Goal: Task Accomplishment & Management: Manage account settings

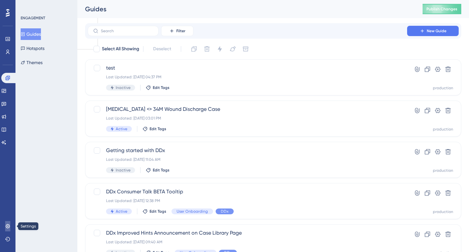
click at [7, 227] on icon at bounding box center [7, 226] width 4 height 4
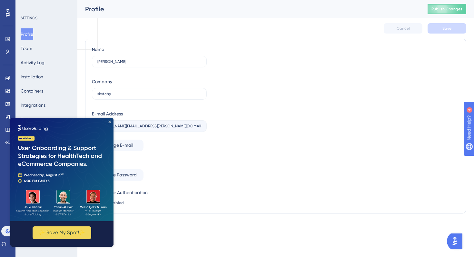
click at [110, 120] on img at bounding box center [61, 169] width 103 height 103
click at [110, 121] on icon "Close Preview" at bounding box center [109, 122] width 3 height 3
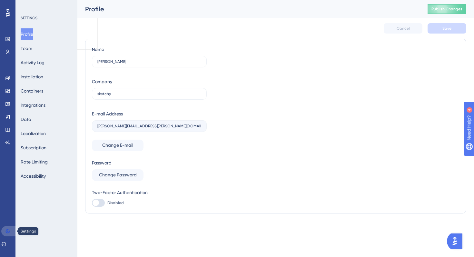
click at [8, 231] on icon at bounding box center [7, 231] width 4 height 4
click at [7, 16] on icon at bounding box center [8, 13] width 4 height 8
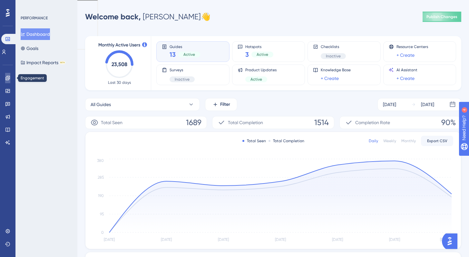
click at [10, 79] on icon at bounding box center [7, 78] width 4 height 4
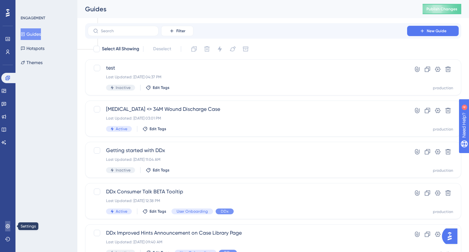
click at [5, 222] on link at bounding box center [7, 226] width 5 height 10
